Goal: Task Accomplishment & Management: Manage account settings

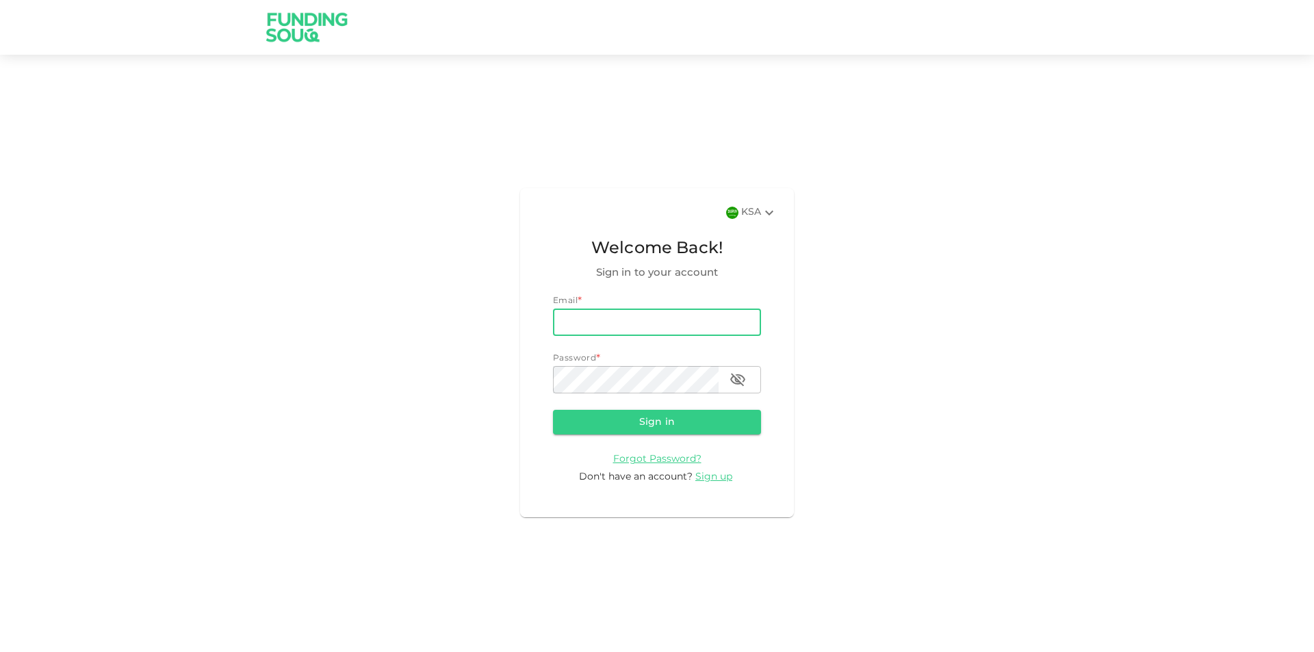
click at [608, 323] on input "email" at bounding box center [657, 322] width 208 height 27
type input "[EMAIL_ADDRESS][DOMAIN_NAME]"
click at [553, 410] on button "Sign in" at bounding box center [657, 422] width 208 height 25
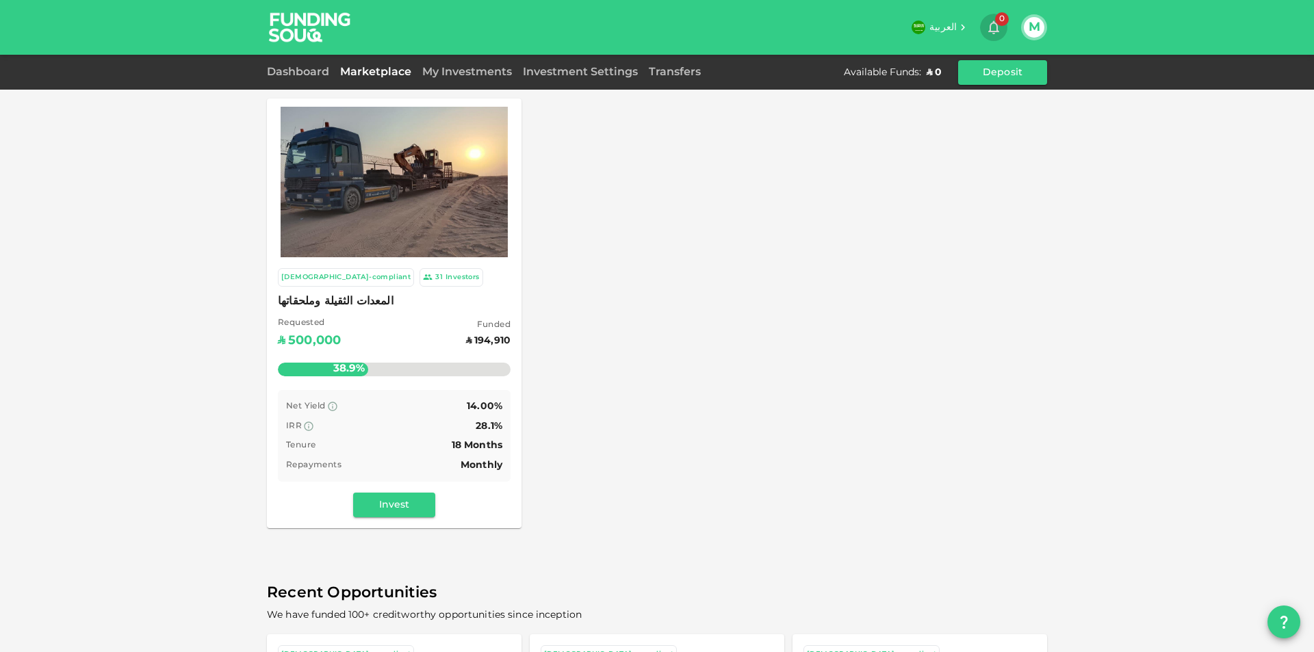
click at [998, 27] on icon "button" at bounding box center [993, 28] width 11 height 14
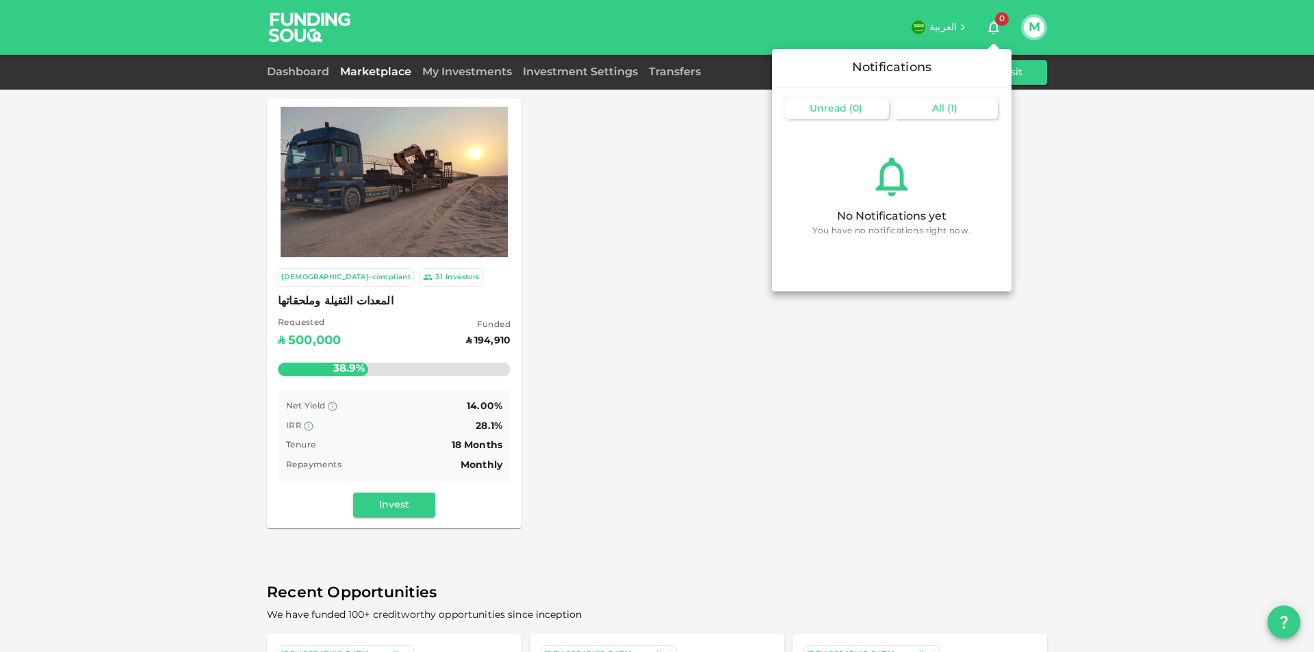
click at [968, 116] on div "All ( 1 )" at bounding box center [946, 109] width 103 height 20
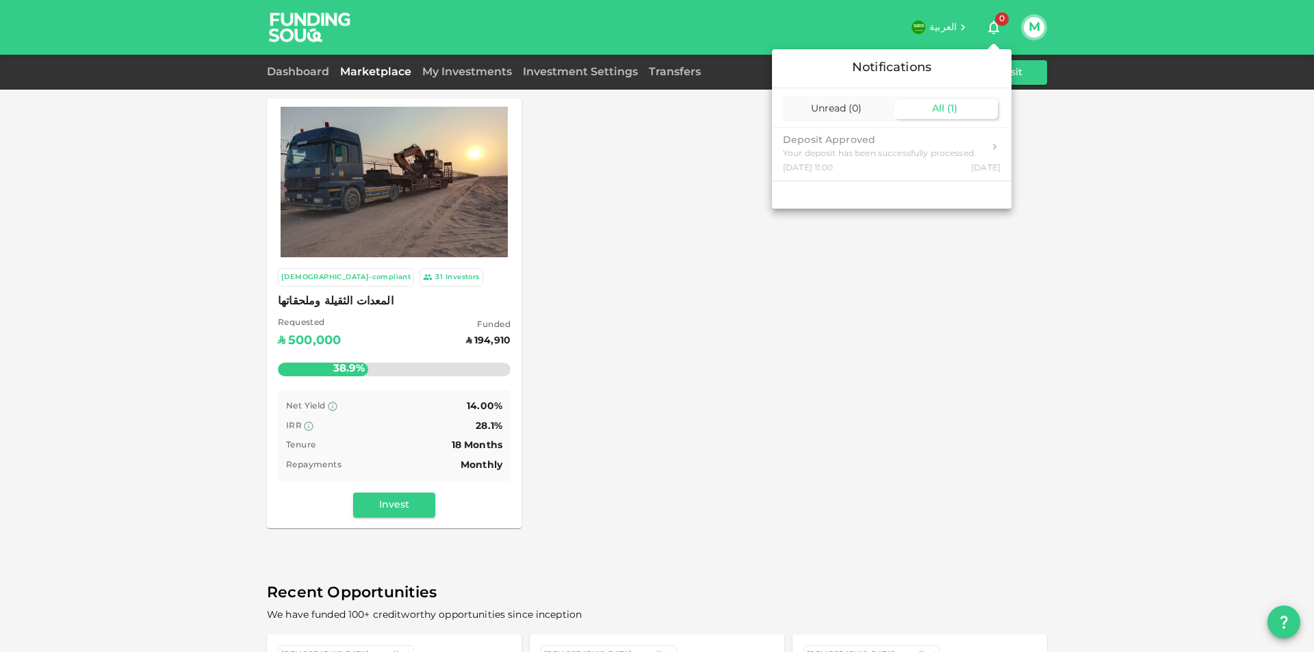
click at [892, 380] on div at bounding box center [657, 326] width 1314 height 652
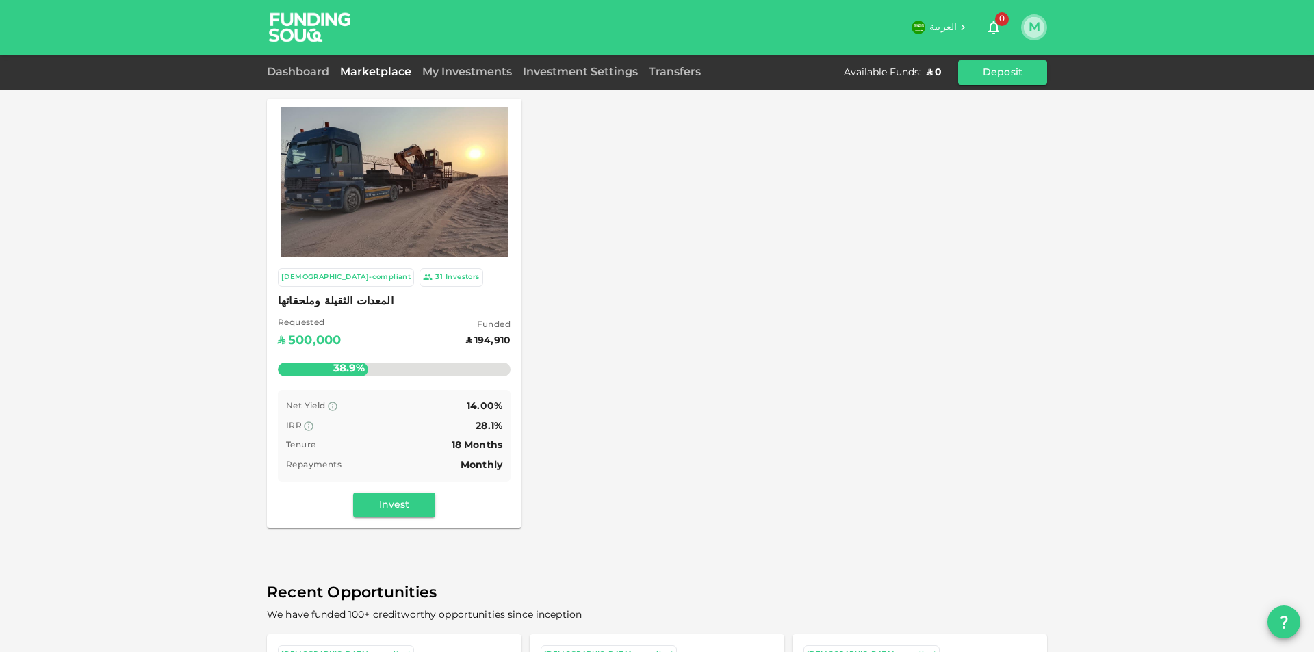
click at [1032, 29] on button "M" at bounding box center [1034, 27] width 21 height 21
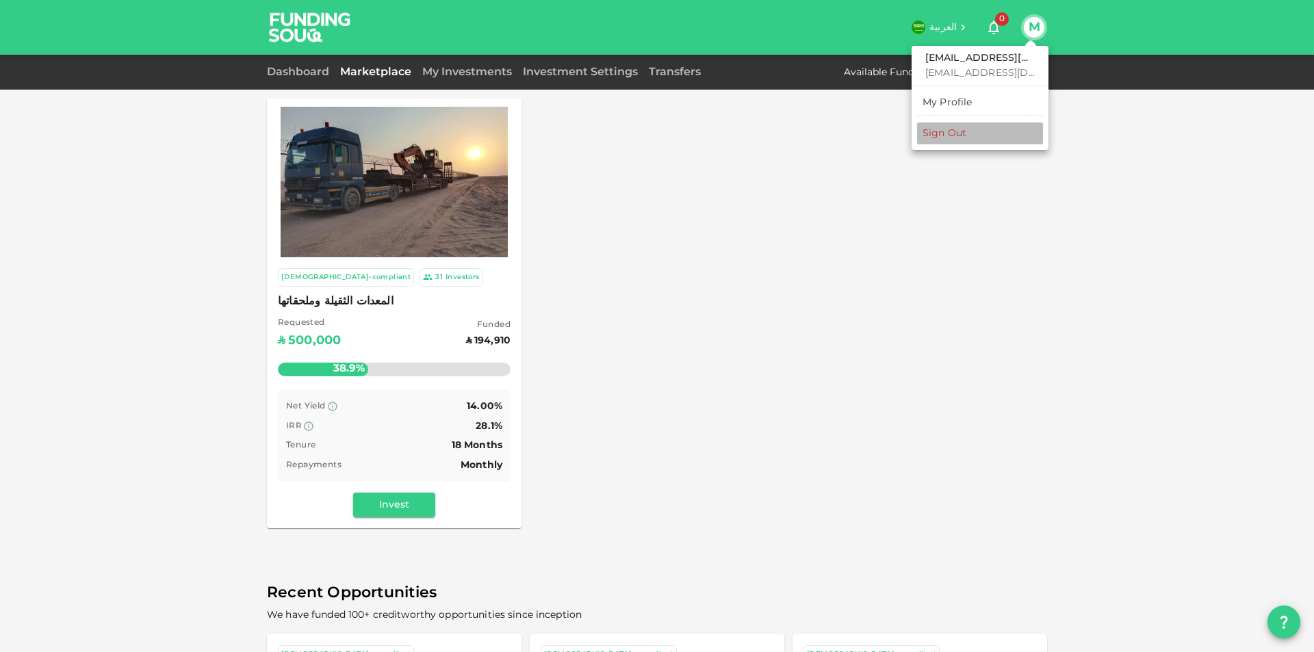
click at [966, 128] on div "Sign Out" at bounding box center [945, 134] width 44 height 14
